Goal: Information Seeking & Learning: Check status

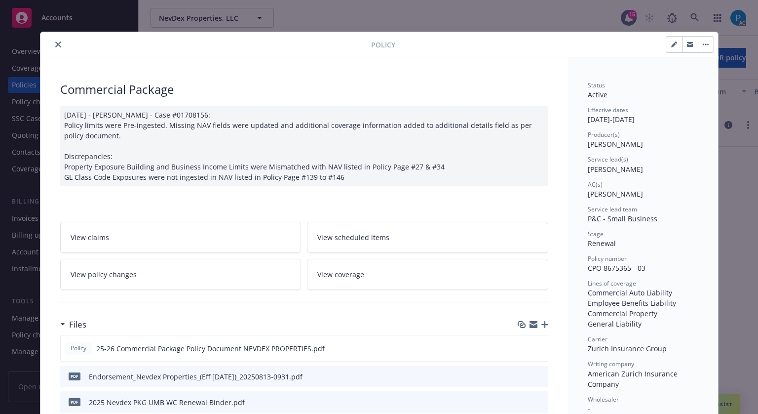
click at [55, 44] on icon "close" at bounding box center [58, 44] width 6 height 6
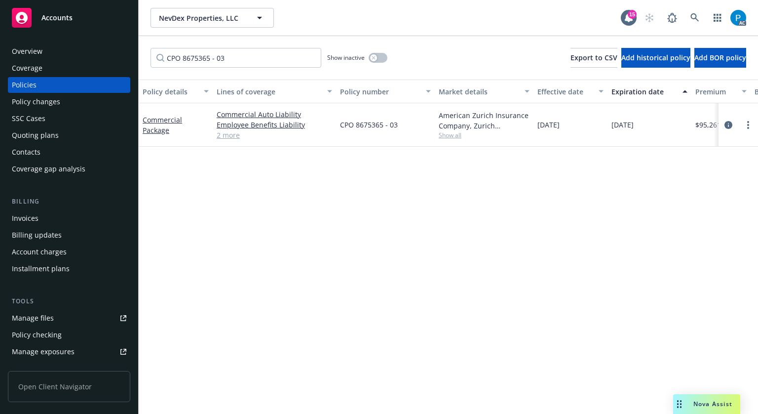
click at [67, 23] on div "Accounts" at bounding box center [69, 18] width 115 height 20
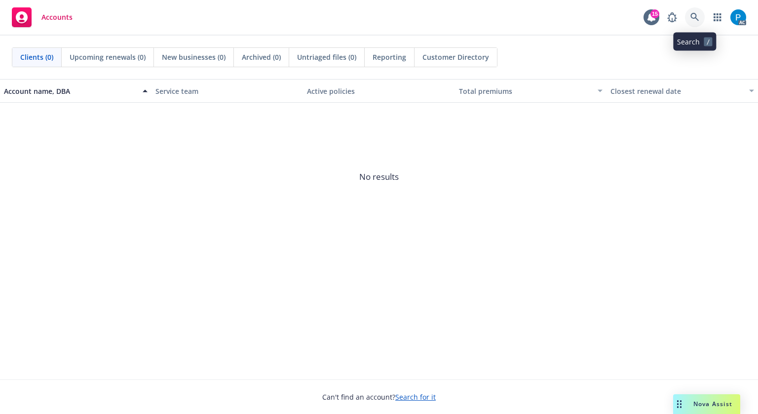
click at [701, 16] on link at bounding box center [695, 17] width 20 height 20
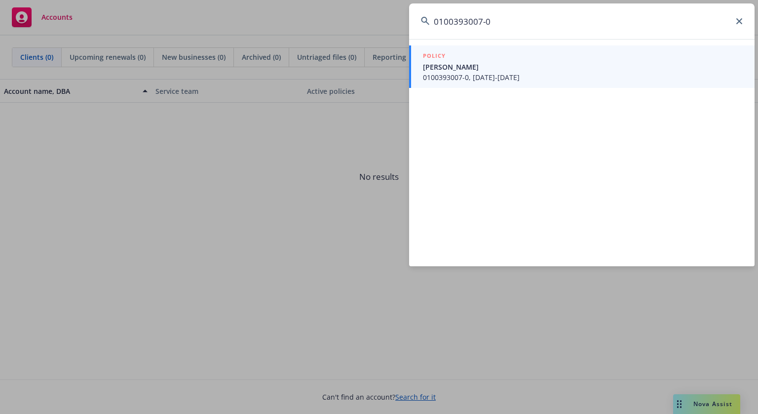
type input "0100393007-0"
click at [496, 61] on div "POLICY" at bounding box center [583, 56] width 320 height 11
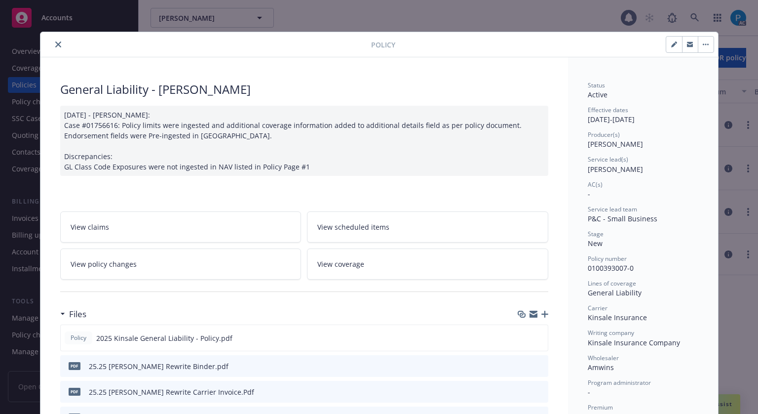
click at [53, 40] on button "close" at bounding box center [58, 45] width 12 height 12
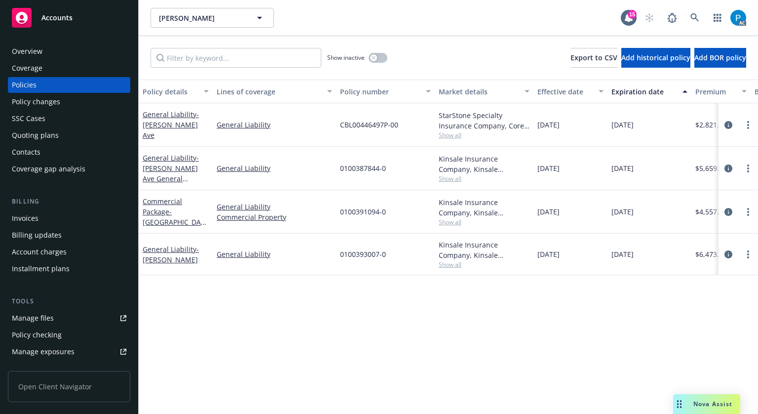
click at [58, 221] on div "Invoices" at bounding box center [69, 218] width 115 height 16
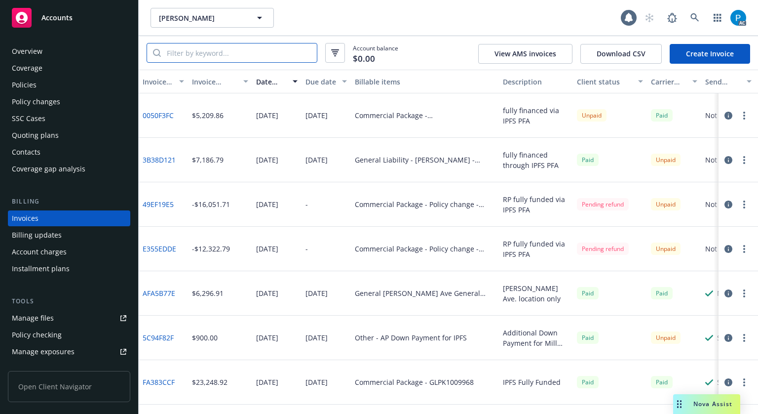
click at [216, 54] on input "search" at bounding box center [239, 52] width 156 height 19
paste input "0100393007-0"
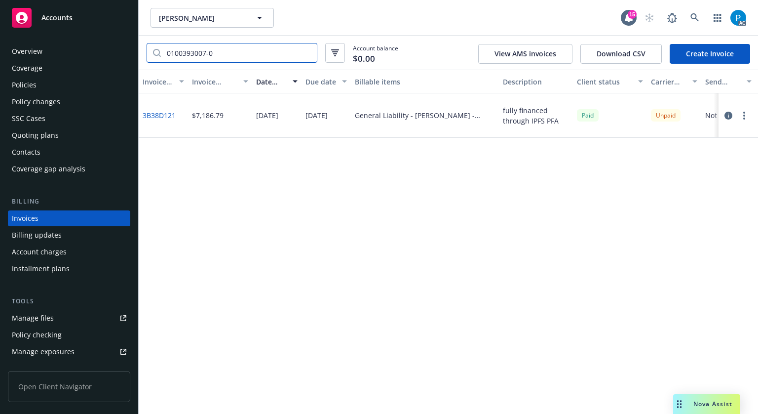
type input "0100393007-0"
click at [727, 114] on icon "button" at bounding box center [729, 116] width 8 height 8
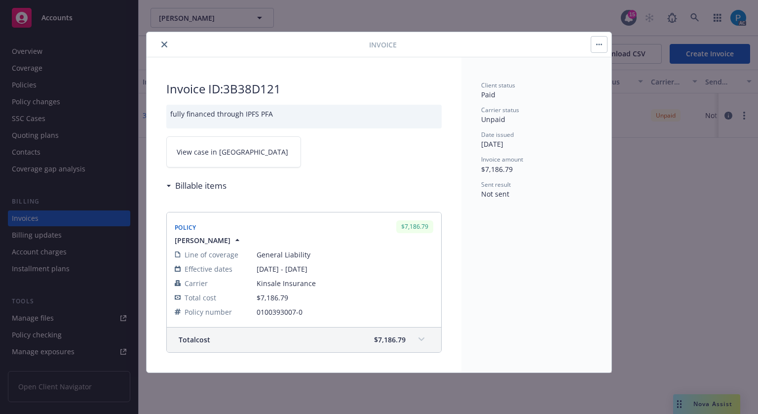
click at [235, 153] on link "View case in [GEOGRAPHIC_DATA]" at bounding box center [233, 151] width 135 height 31
click at [165, 42] on icon "close" at bounding box center [164, 44] width 6 height 6
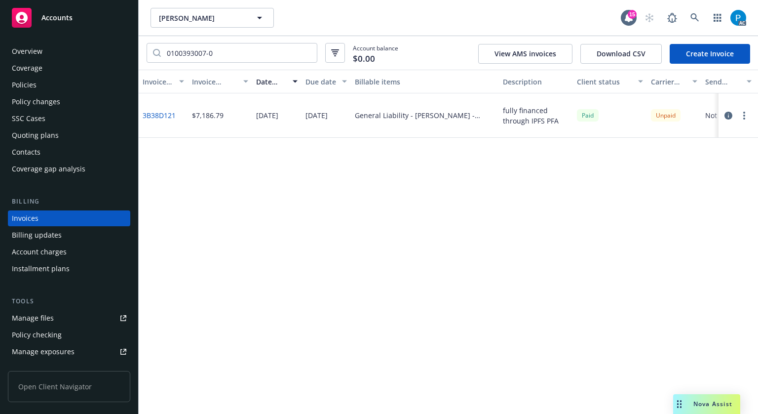
click at [52, 82] on div "Policies" at bounding box center [69, 85] width 115 height 16
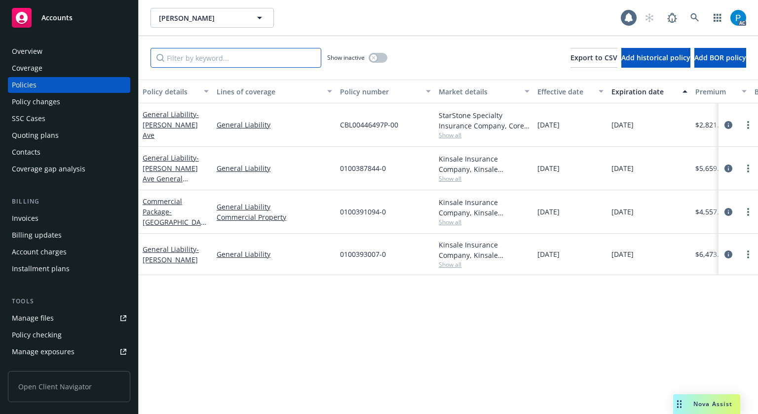
click at [223, 62] on input "Filter by keyword..." at bounding box center [236, 58] width 171 height 20
paste input "3B38D121"
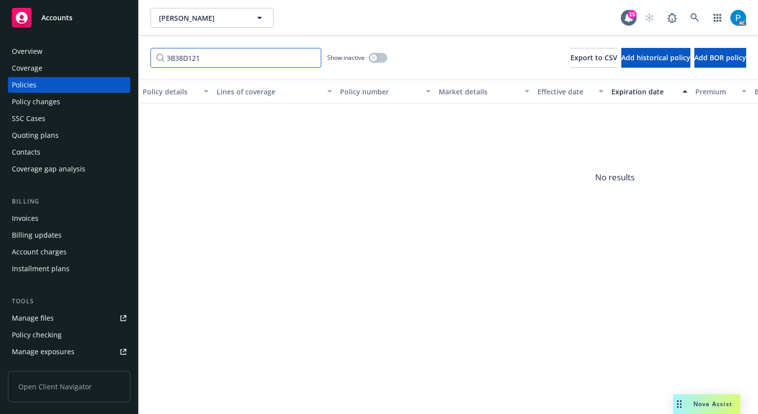
type input "3B38D121"
click at [74, 20] on div "Accounts" at bounding box center [69, 18] width 115 height 20
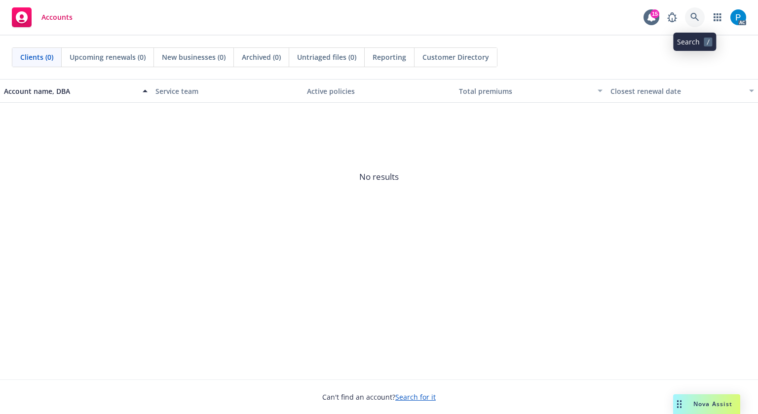
click at [697, 15] on icon at bounding box center [695, 17] width 9 height 9
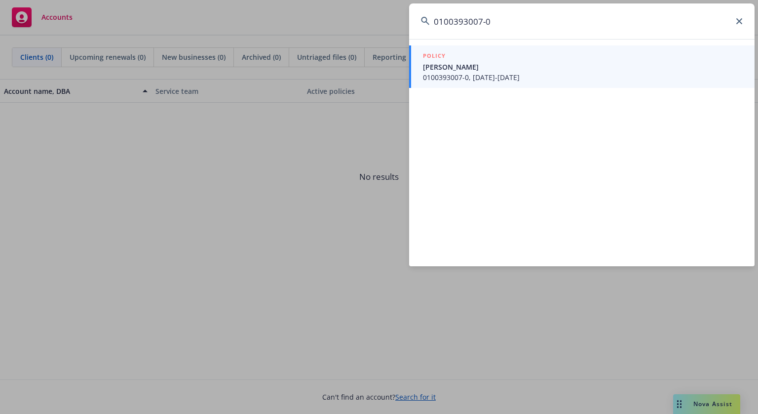
type input "0100393007-0"
click at [500, 51] on div "POLICY" at bounding box center [583, 56] width 320 height 11
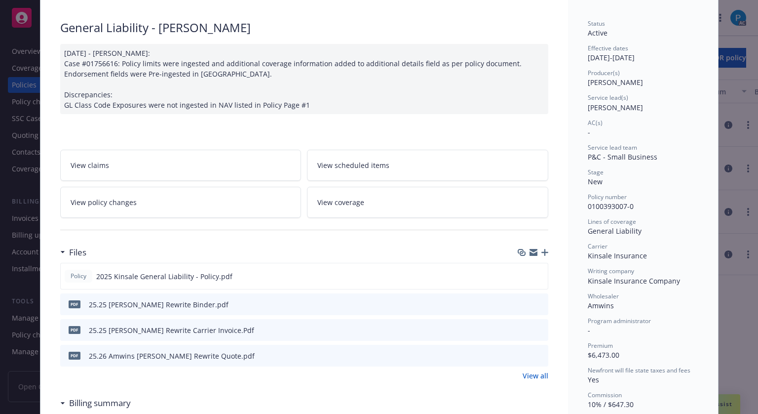
scroll to position [79, 0]
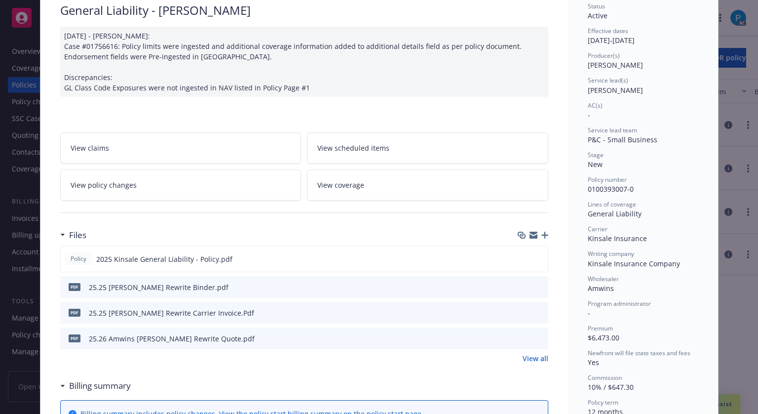
click at [519, 311] on icon "download file" at bounding box center [523, 312] width 8 height 8
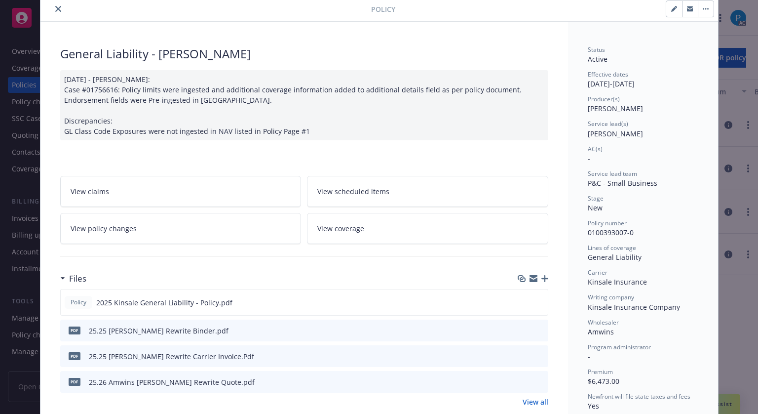
scroll to position [0, 0]
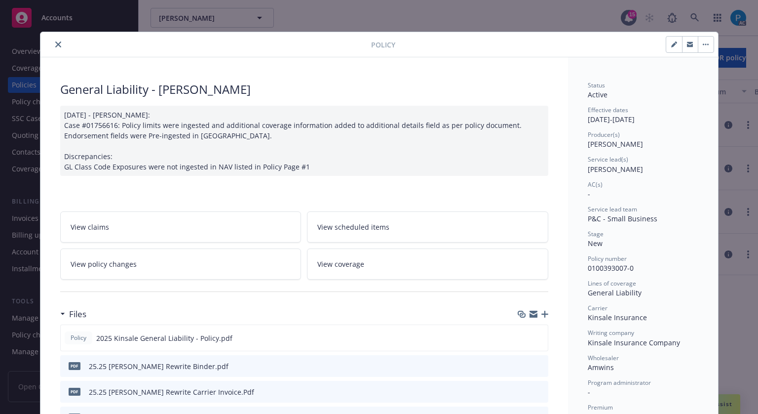
click at [55, 41] on icon "close" at bounding box center [58, 44] width 6 height 6
click at [64, 19] on span "Accounts" at bounding box center [56, 18] width 31 height 8
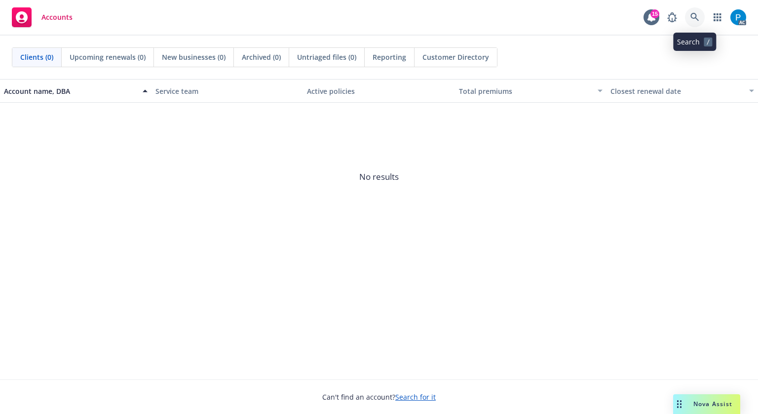
click at [696, 11] on link at bounding box center [695, 17] width 20 height 20
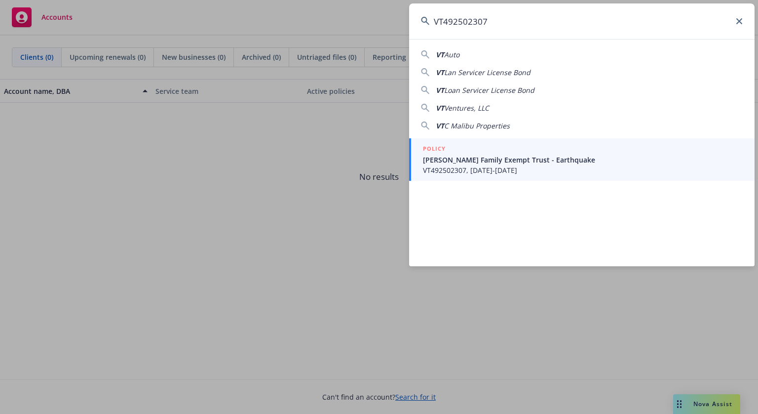
type input "VT492502307"
click at [462, 173] on span "VT492502307, [DATE]-[DATE]" at bounding box center [583, 170] width 320 height 10
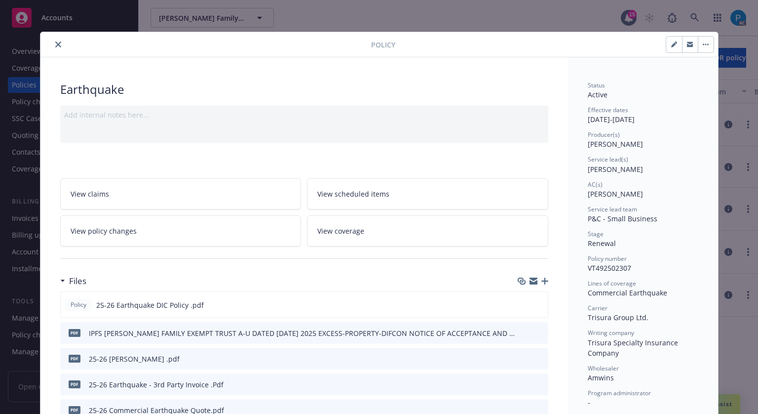
click at [55, 41] on icon "close" at bounding box center [58, 44] width 6 height 6
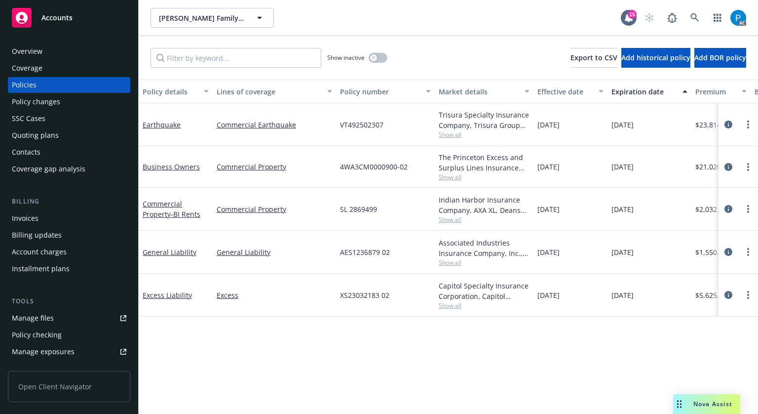
click at [39, 218] on div "Invoices" at bounding box center [69, 218] width 115 height 16
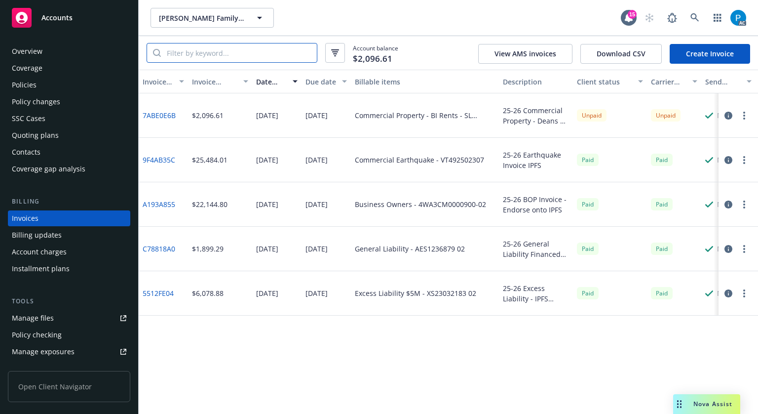
click at [240, 45] on input "search" at bounding box center [239, 52] width 156 height 19
paste input "VT492502307"
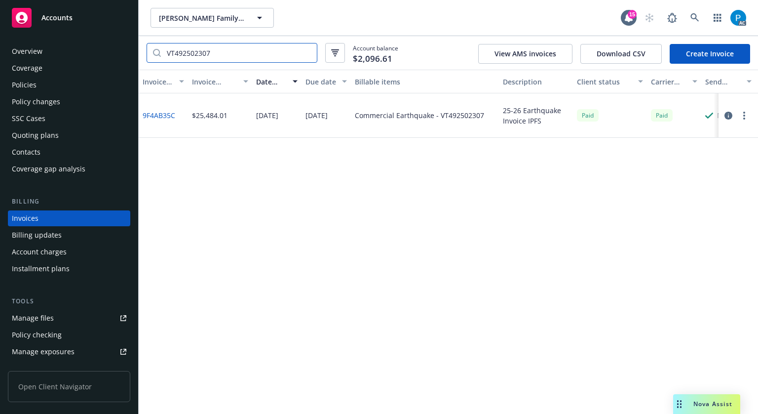
type input "VT492502307"
click at [74, 19] on div "Accounts" at bounding box center [69, 18] width 115 height 20
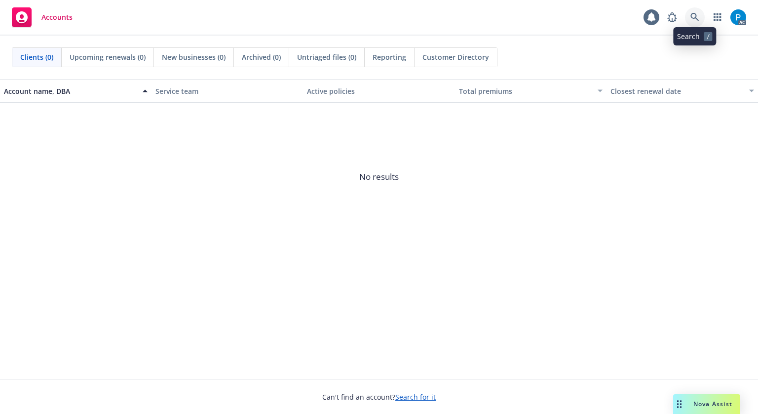
click at [695, 16] on icon at bounding box center [695, 17] width 9 height 9
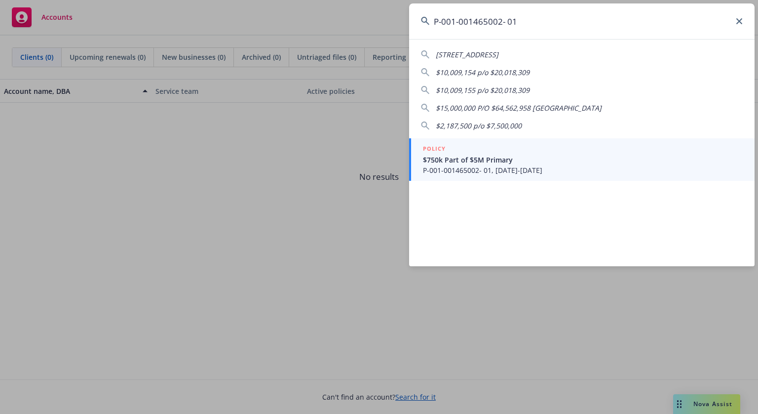
type input "P-001-001465002- 01"
click at [507, 153] on div "POLICY" at bounding box center [583, 149] width 320 height 11
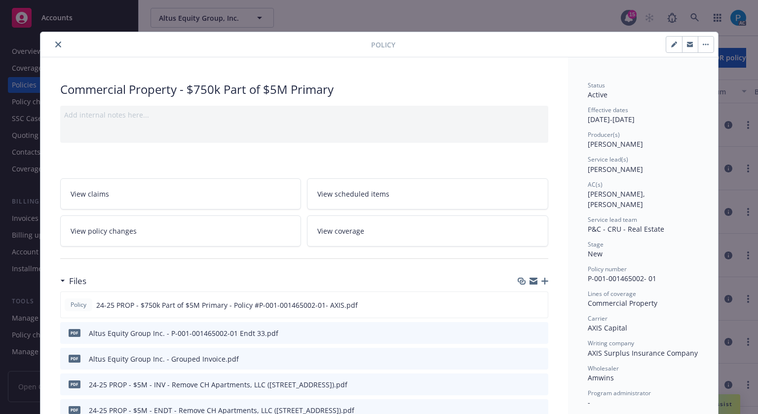
click at [52, 48] on button "close" at bounding box center [58, 45] width 12 height 12
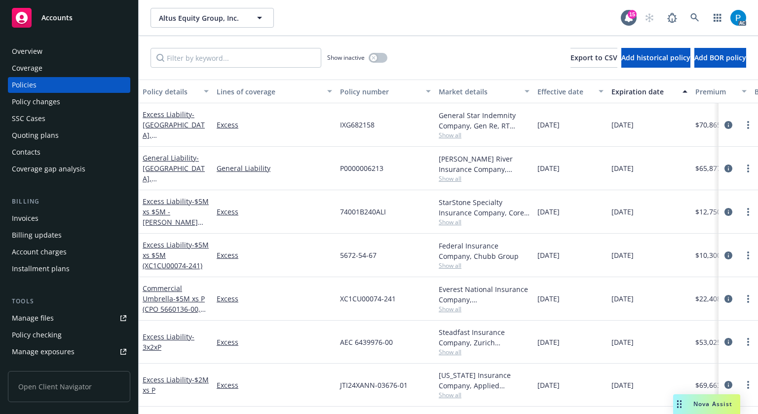
click at [32, 222] on div "Invoices" at bounding box center [25, 218] width 27 height 16
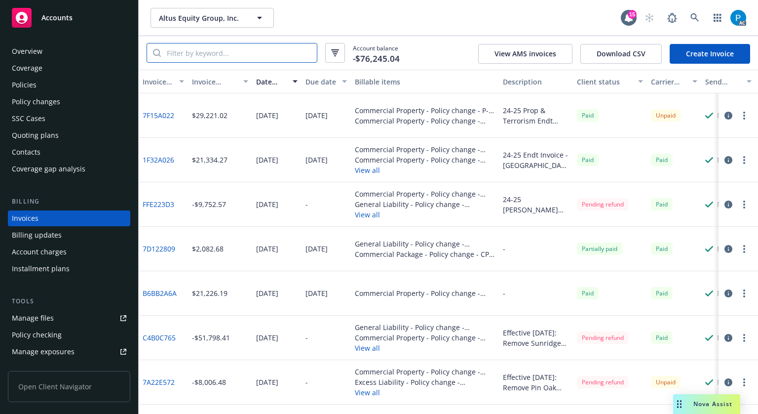
click at [235, 53] on input "search" at bounding box center [239, 52] width 156 height 19
paste input "P-001-001465002- 01"
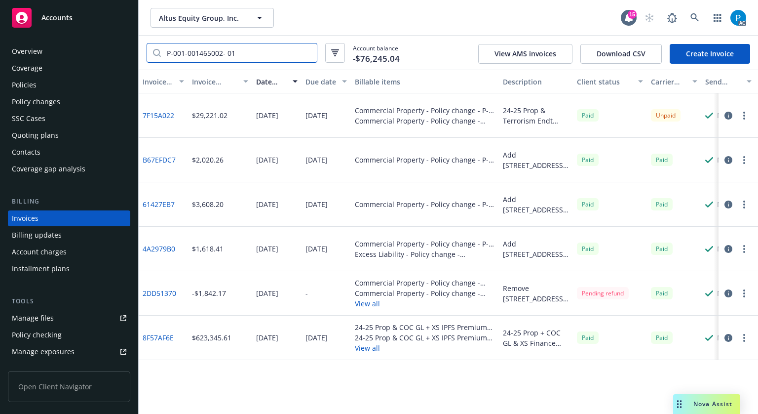
type input "P-001-001465002- 01"
click at [728, 113] on icon "button" at bounding box center [729, 116] width 8 height 8
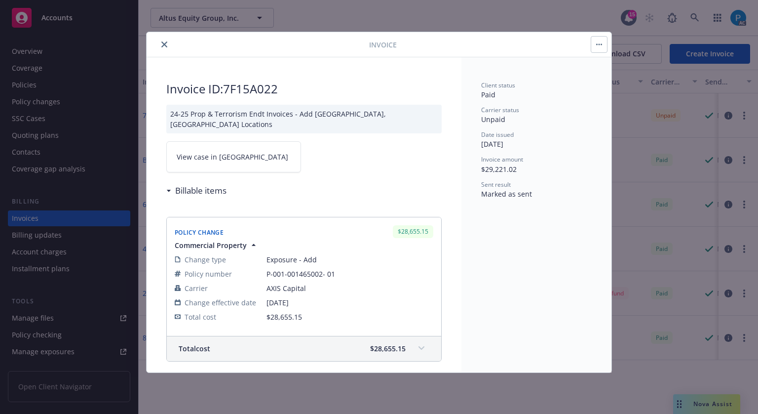
click at [253, 151] on link "View case in [GEOGRAPHIC_DATA]" at bounding box center [233, 156] width 135 height 31
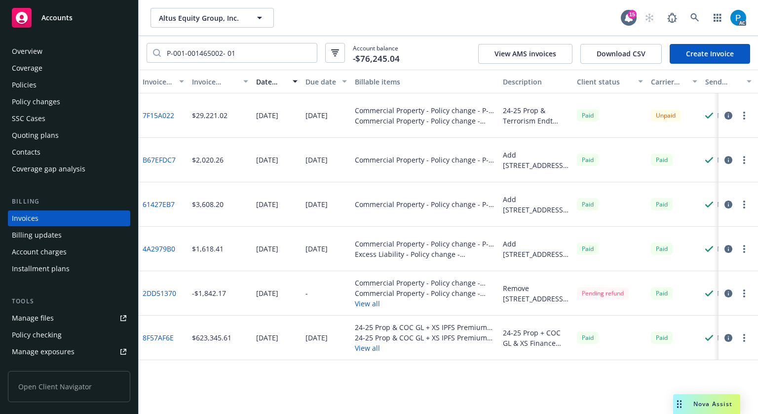
click at [61, 20] on span "Accounts" at bounding box center [56, 18] width 31 height 8
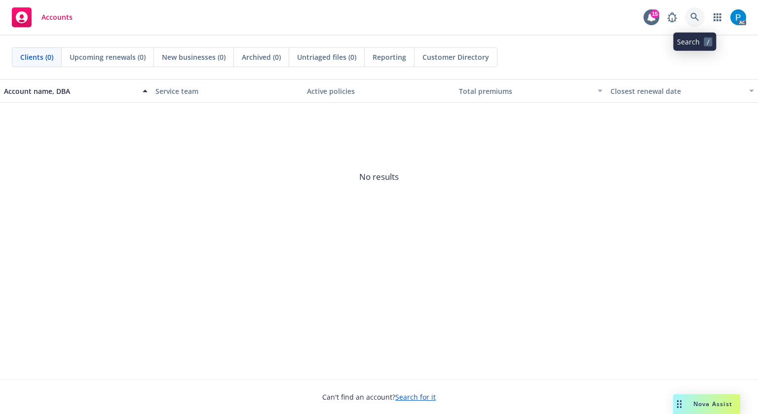
click at [695, 17] on icon at bounding box center [695, 17] width 8 height 8
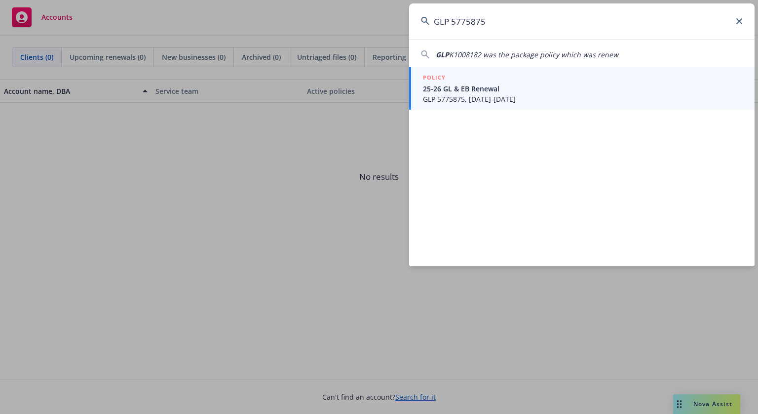
type input "GLP 5775875"
click at [487, 92] on span "25-26 GL & EB Renewal" at bounding box center [583, 88] width 320 height 10
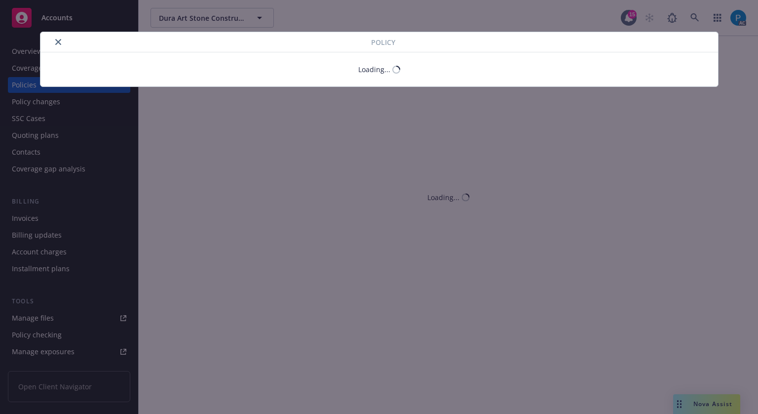
click at [55, 40] on icon "close" at bounding box center [58, 42] width 6 height 6
